Goal: Information Seeking & Learning: Learn about a topic

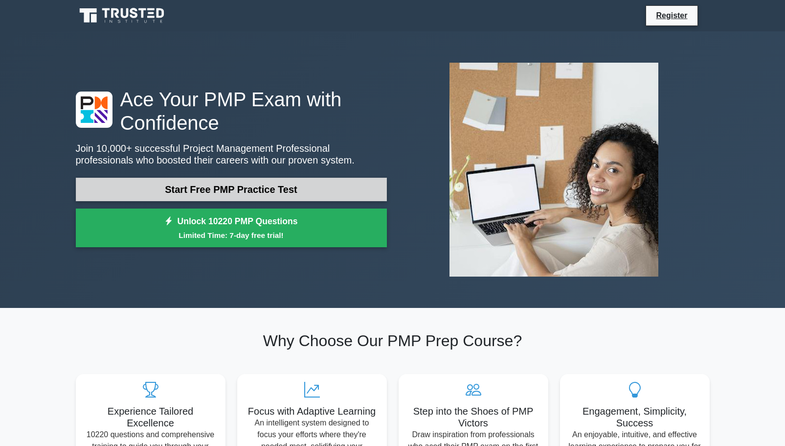
click at [252, 189] on link "Start Free PMP Practice Test" at bounding box center [231, 189] width 311 height 23
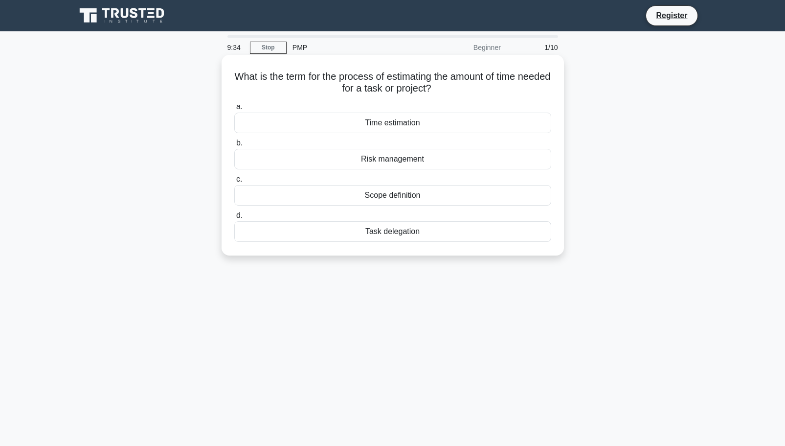
click at [401, 198] on div "Scope definition" at bounding box center [392, 195] width 317 height 21
click at [234, 183] on input "c. Scope definition" at bounding box center [234, 179] width 0 height 6
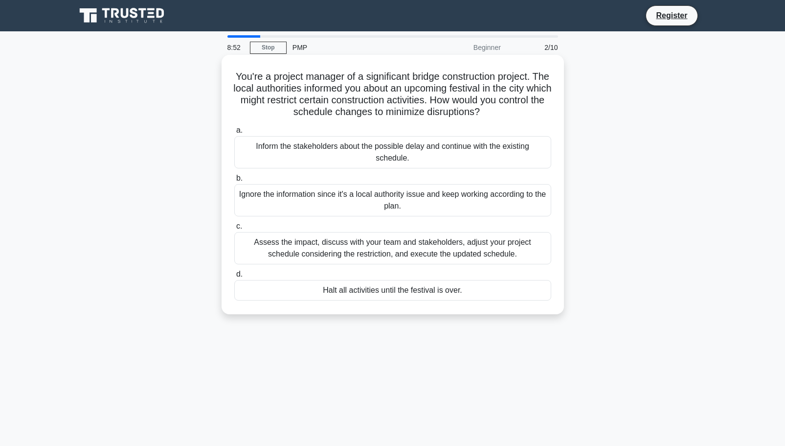
click at [373, 248] on div "Assess the impact, discuss with your team and stakeholders, adjust your project…" at bounding box center [392, 248] width 317 height 32
click at [234, 229] on input "c. Assess the impact, discuss with your team and stakeholders, adjust your proj…" at bounding box center [234, 226] width 0 height 6
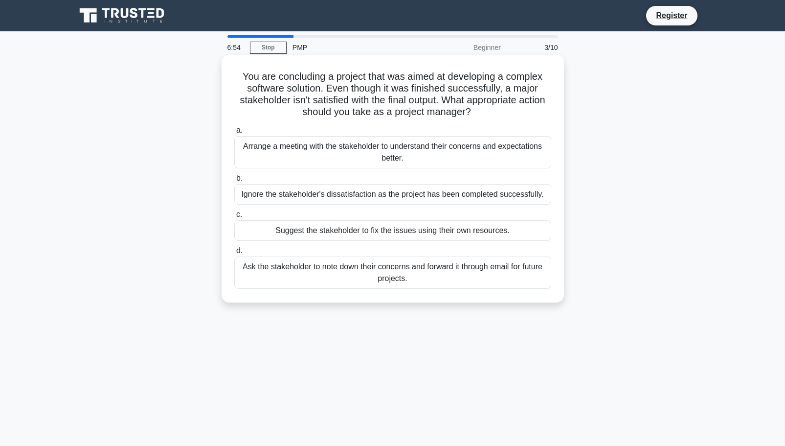
click at [398, 157] on div "Arrange a meeting with the stakeholder to understand their concerns and expecta…" at bounding box center [392, 152] width 317 height 32
click at [234, 134] on input "a. Arrange a meeting with the stakeholder to understand their concerns and expe…" at bounding box center [234, 130] width 0 height 6
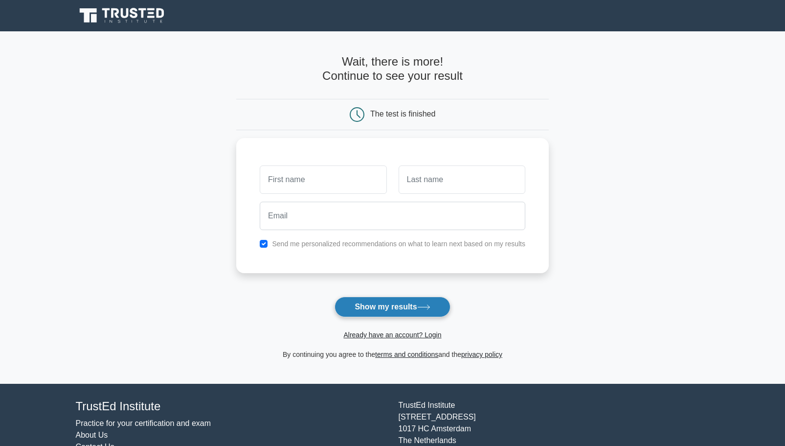
click at [391, 310] on button "Show my results" at bounding box center [392, 307] width 115 height 21
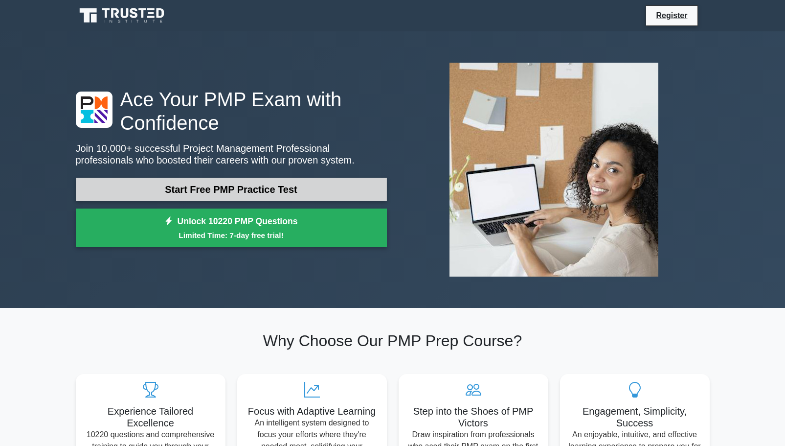
click at [237, 191] on link "Start Free PMP Practice Test" at bounding box center [231, 189] width 311 height 23
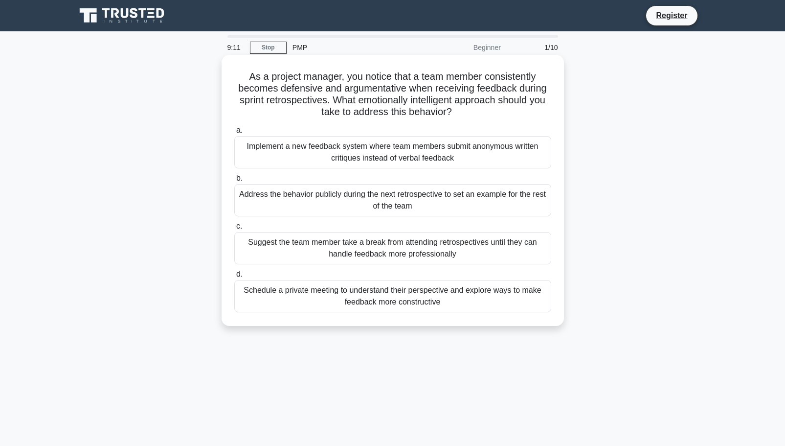
click at [367, 157] on div "Implement a new feedback system where team members submit anonymous written cri…" at bounding box center [392, 152] width 317 height 32
click at [234, 134] on input "a. Implement a new feedback system where team members submit anonymous written …" at bounding box center [234, 130] width 0 height 6
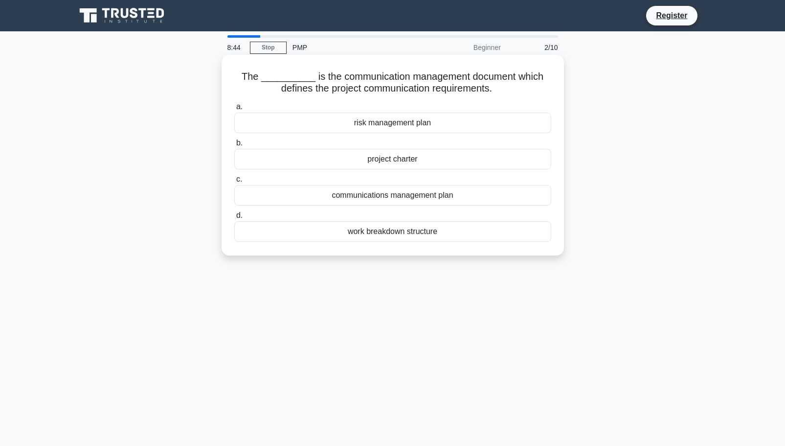
click at [391, 231] on div "work breakdown structure" at bounding box center [392, 231] width 317 height 21
click at [234, 219] on input "d. work breakdown structure" at bounding box center [234, 215] width 0 height 6
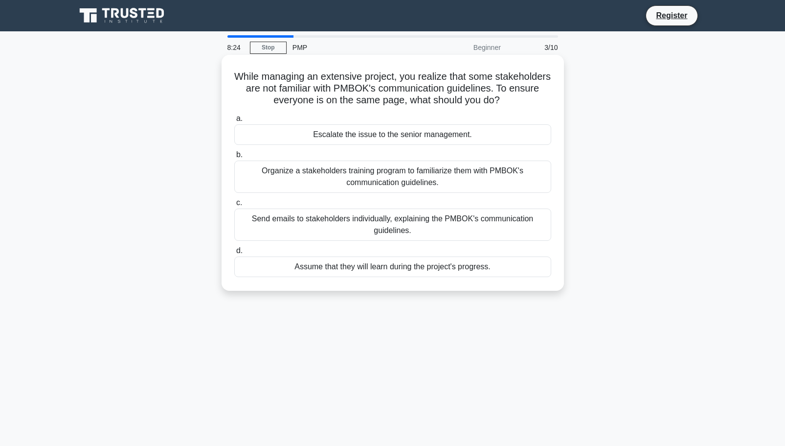
click at [413, 179] on div "Organize a stakeholders training program to familiarize them with PMBOK's commu…" at bounding box center [392, 176] width 317 height 32
click at [234, 158] on input "b. Organize a stakeholders training program to familiarize them with PMBOK's co…" at bounding box center [234, 155] width 0 height 6
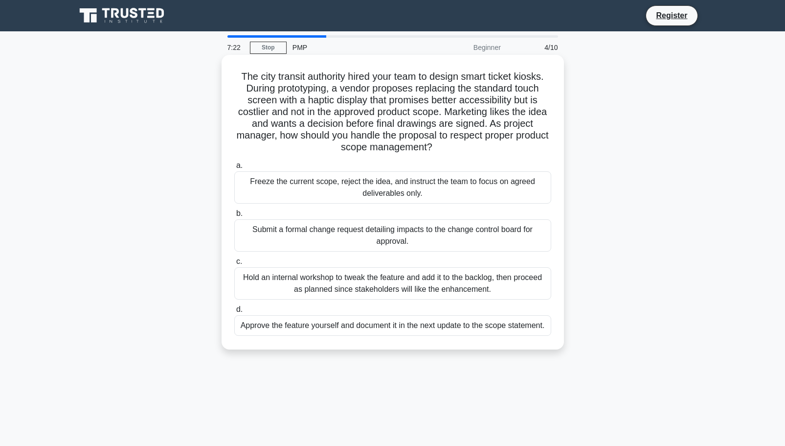
click at [402, 233] on div "Submit a formal change request detailing impacts to the change control board fo…" at bounding box center [392, 235] width 317 height 32
click at [234, 217] on input "b. Submit a formal change request detailing impacts to the change control board…" at bounding box center [234, 213] width 0 height 6
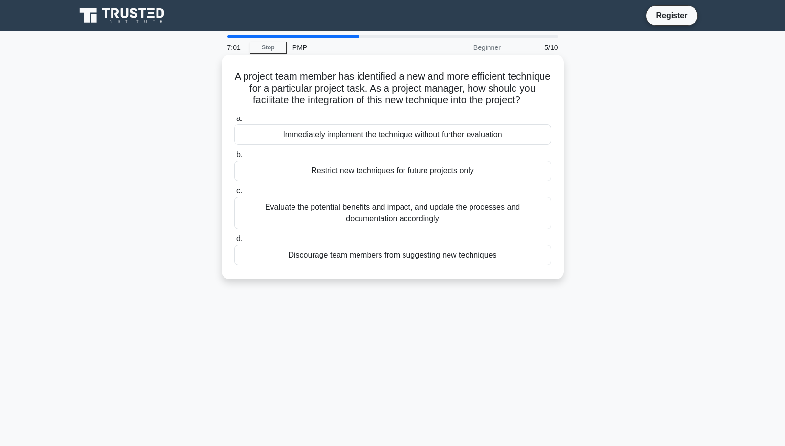
click at [427, 225] on div "Evaluate the potential benefits and impact, and update the processes and docume…" at bounding box center [392, 213] width 317 height 32
click at [234, 194] on input "c. Evaluate the potential benefits and impact, and update the processes and doc…" at bounding box center [234, 191] width 0 height 6
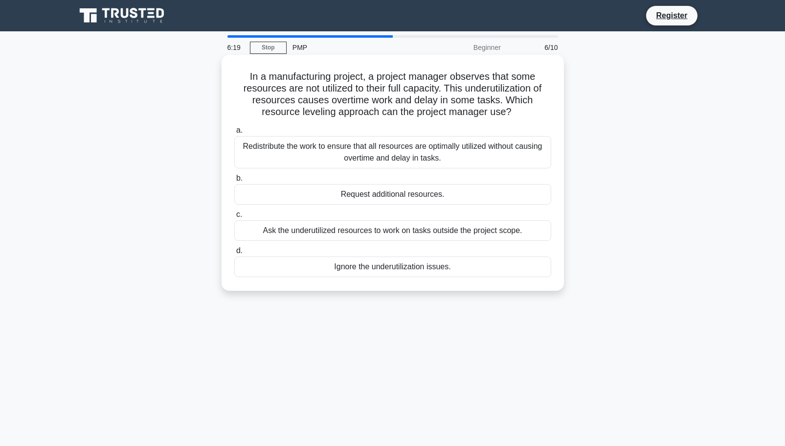
click at [379, 159] on div "Redistribute the work to ensure that all resources are optimally utilized witho…" at bounding box center [392, 152] width 317 height 32
click at [234, 134] on input "a. Redistribute the work to ensure that all resources are optimally utilized wi…" at bounding box center [234, 130] width 0 height 6
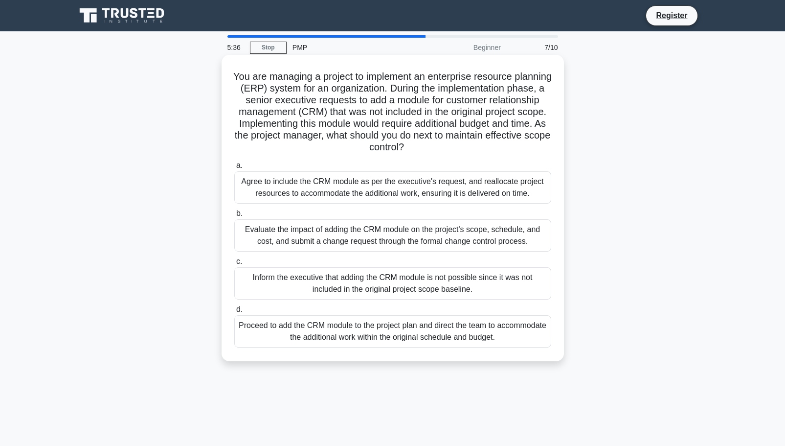
click at [390, 286] on div "Inform the executive that adding the CRM module is not possible since it was no…" at bounding box center [392, 283] width 317 height 32
click at [234, 265] on input "c. Inform the executive that adding the CRM module is not possible since it was…" at bounding box center [234, 261] width 0 height 6
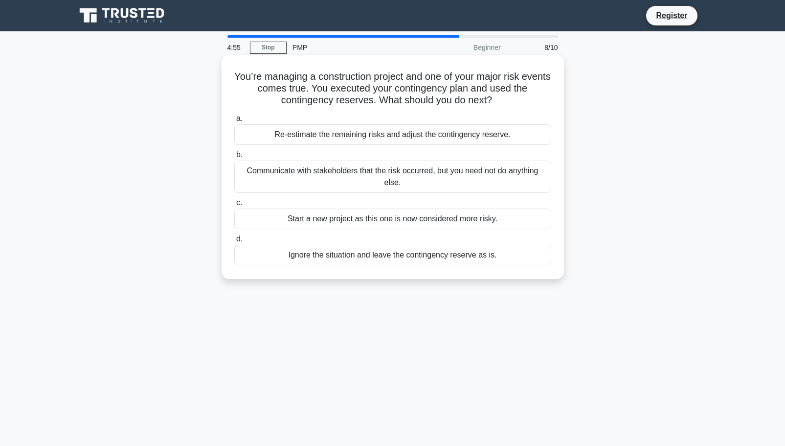
click at [404, 137] on div "Re-estimate the remaining risks and adjust the contingency reserve." at bounding box center [392, 134] width 317 height 21
click at [234, 122] on input "a. Re-estimate the remaining risks and adjust the contingency reserve." at bounding box center [234, 118] width 0 height 6
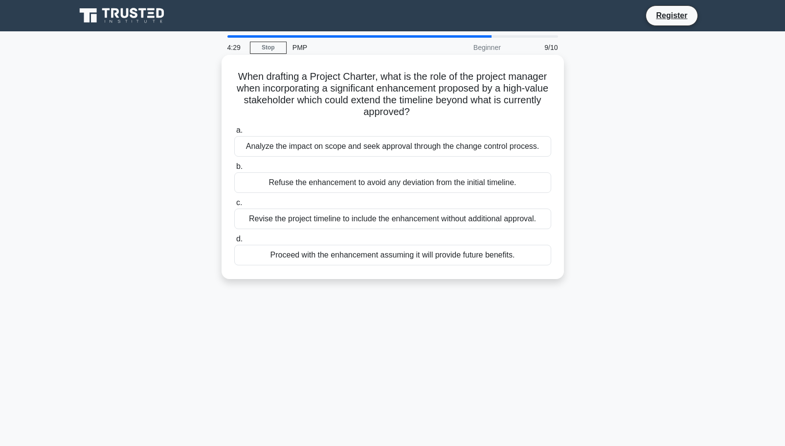
click at [406, 143] on div "Analyze the impact on scope and seek approval through the change control proces…" at bounding box center [392, 146] width 317 height 21
click at [234, 134] on input "a. Analyze the impact on scope and seek approval through the change control pro…" at bounding box center [234, 130] width 0 height 6
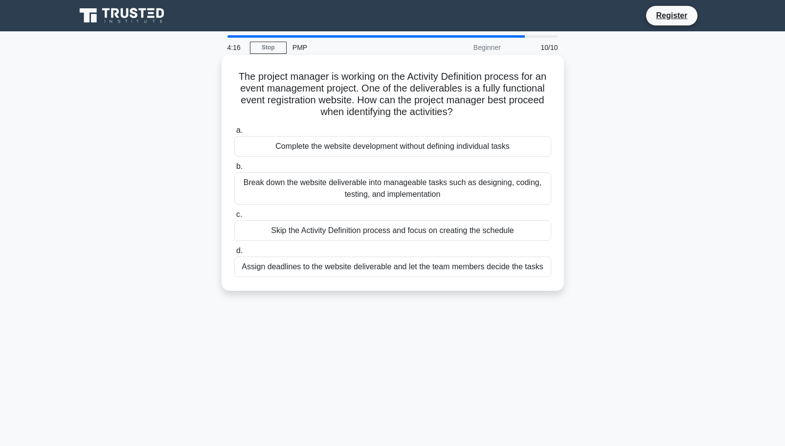
click at [359, 192] on div "Break down the website deliverable into manageable tasks such as designing, cod…" at bounding box center [392, 188] width 317 height 32
click at [234, 170] on input "b. Break down the website deliverable into manageable tasks such as designing, …" at bounding box center [234, 166] width 0 height 6
